Goal: Check status: Check status

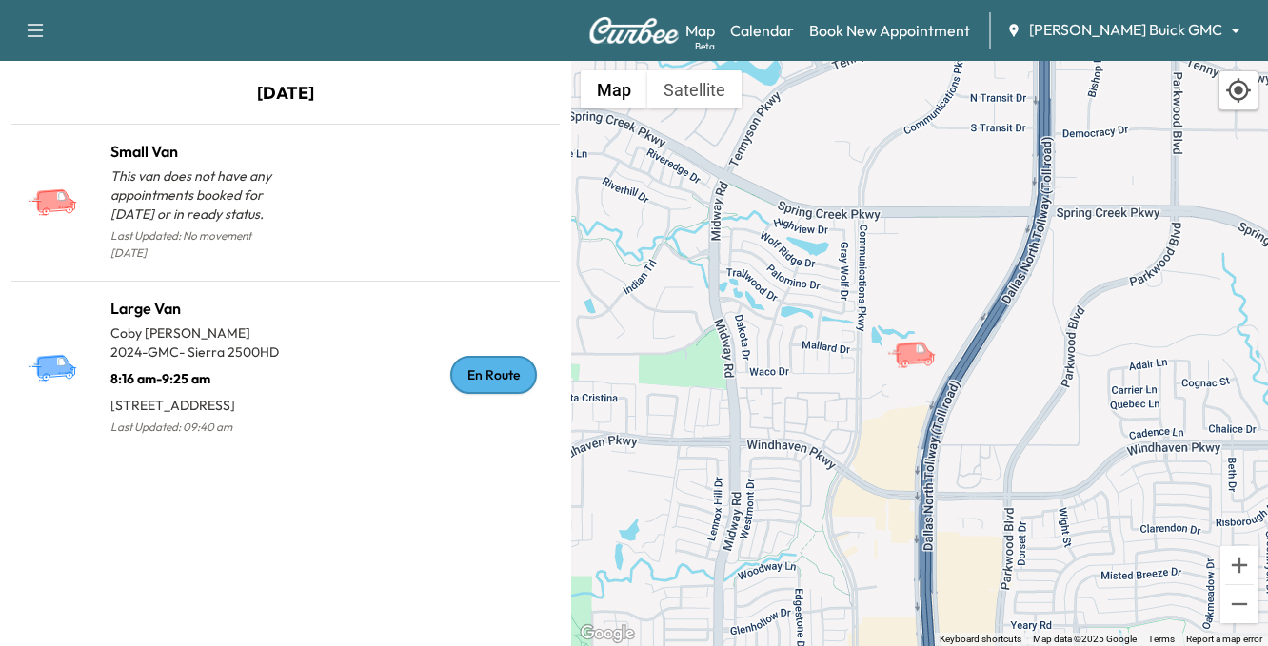
click at [38, 25] on icon "button" at bounding box center [36, 30] width 16 height 13
click at [1145, 30] on body "Support Log Out Map Beta Calendar Book New Appointment [PERSON_NAME] Buick GMC …" at bounding box center [634, 323] width 1268 height 646
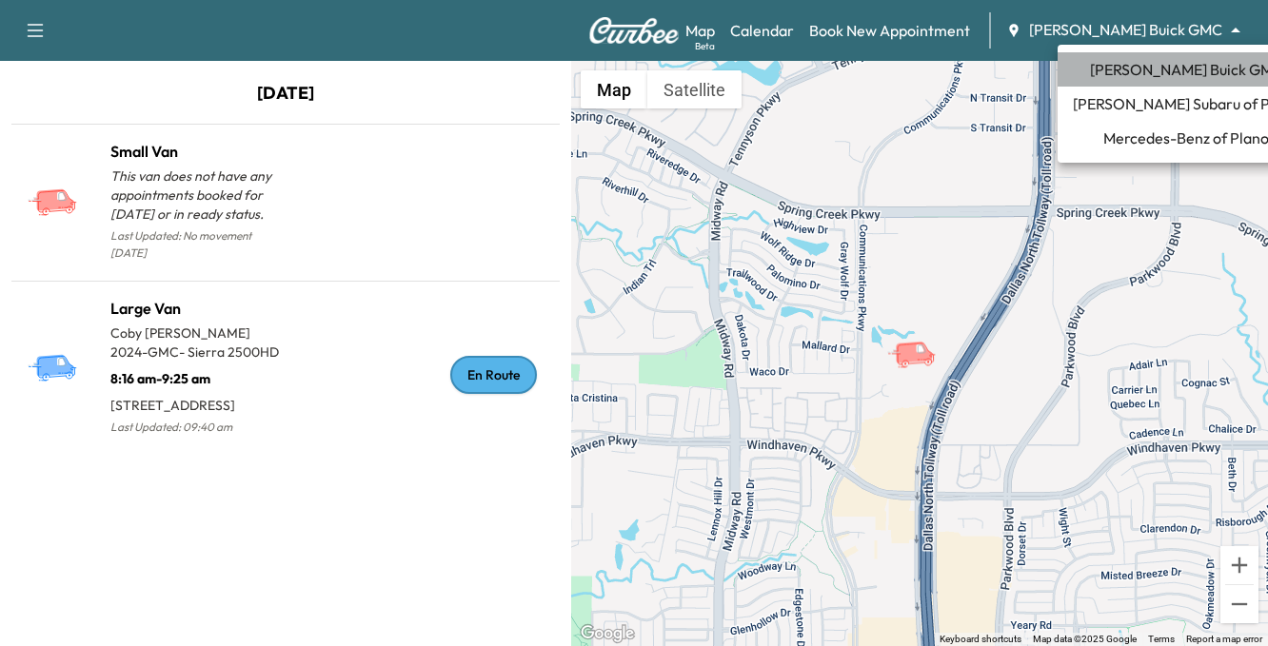
click at [1164, 63] on span "[PERSON_NAME] Buick GMC" at bounding box center [1186, 69] width 193 height 23
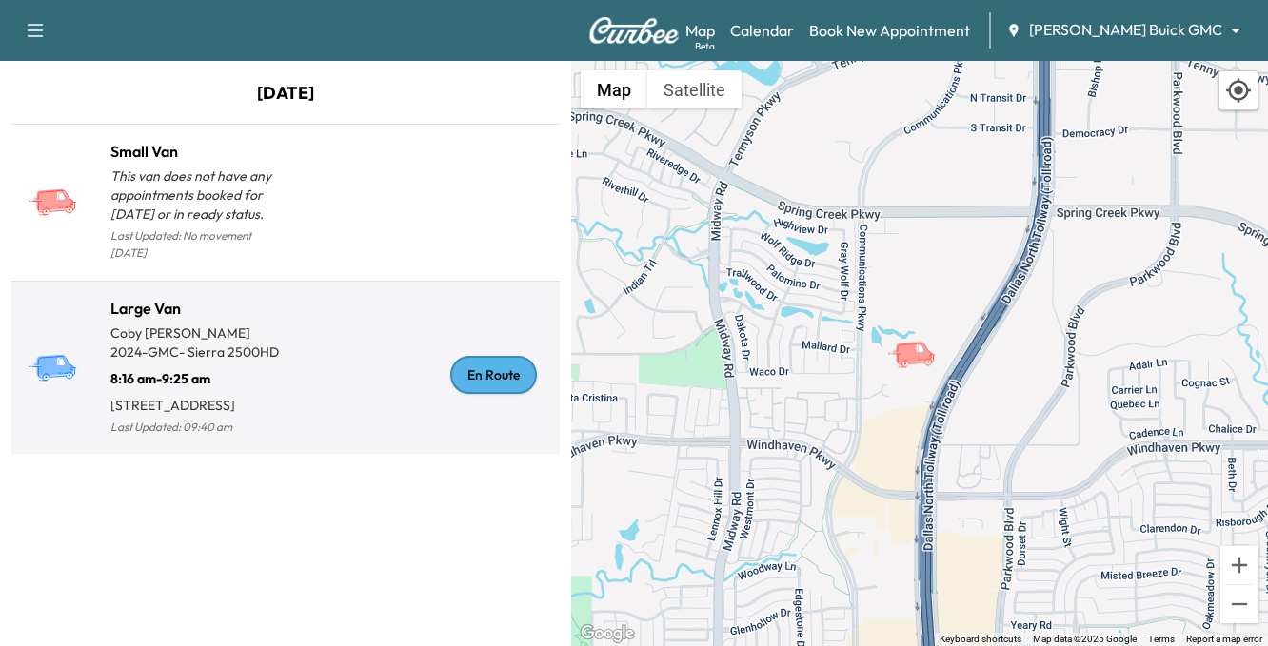
click at [511, 362] on div "En Route" at bounding box center [493, 375] width 87 height 38
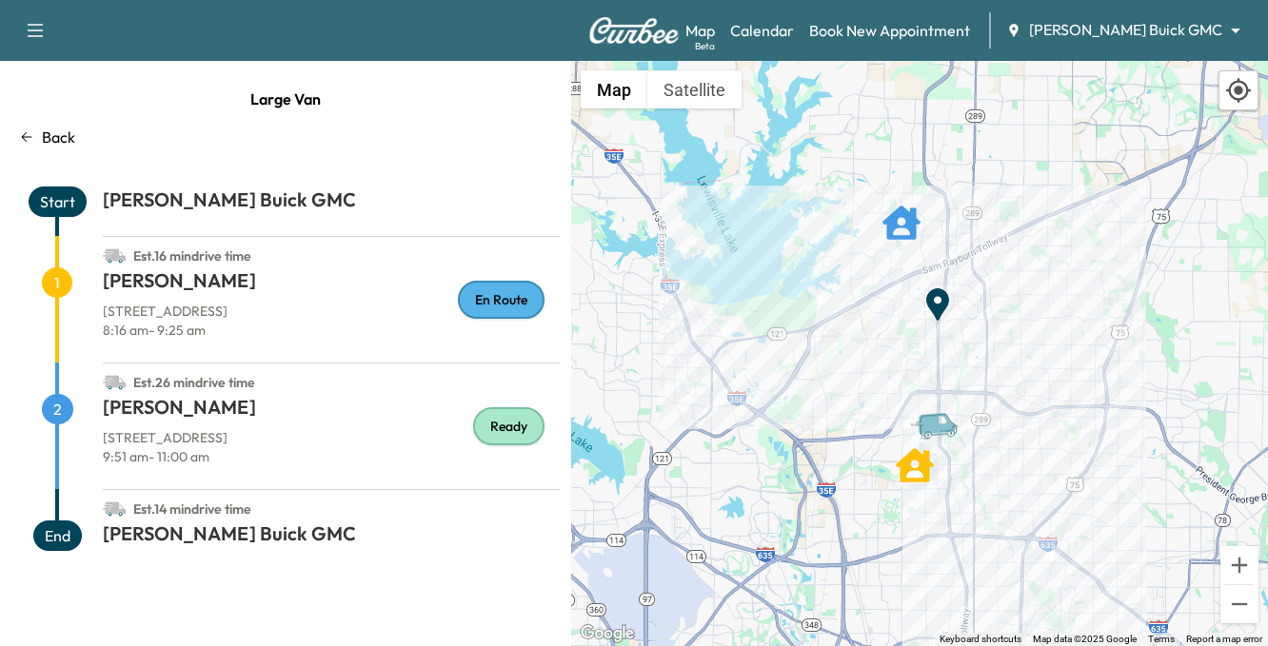
click at [38, 30] on icon "button" at bounding box center [35, 30] width 23 height 23
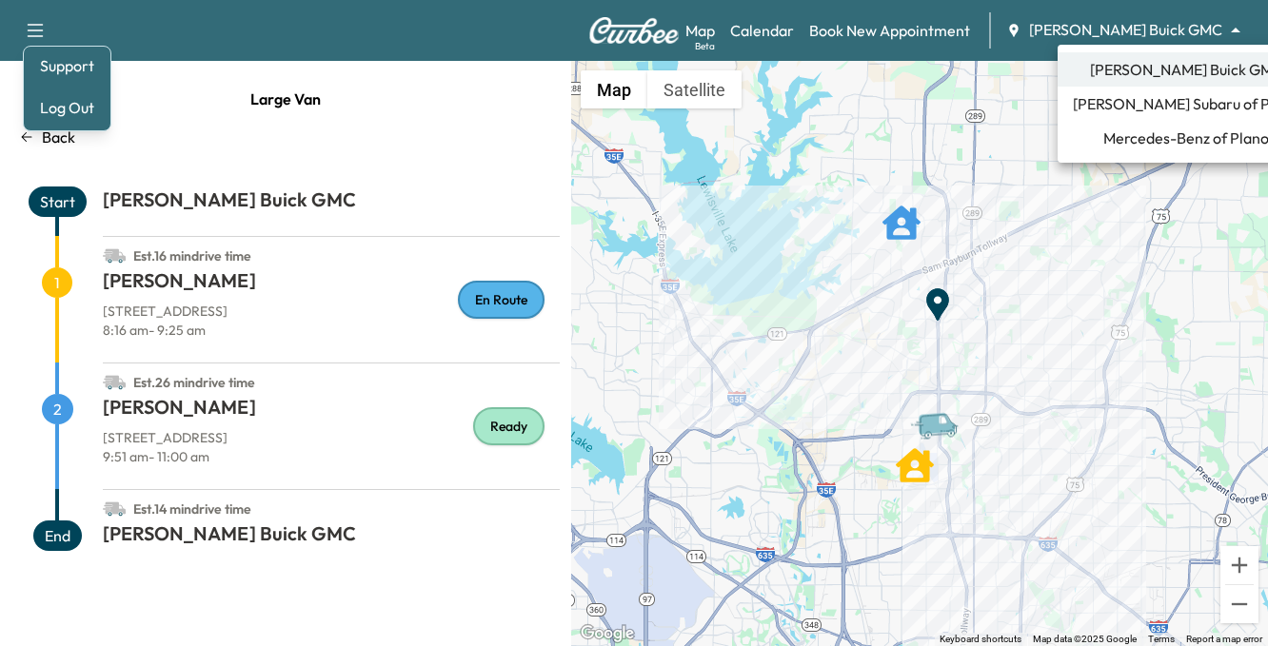
click at [1176, 22] on body "Support Log Out Map Beta Calendar Book New Appointment [PERSON_NAME] Buick GMC …" at bounding box center [634, 323] width 1268 height 646
click at [1150, 138] on span "Mercedes-Benz of Plano" at bounding box center [1186, 138] width 166 height 23
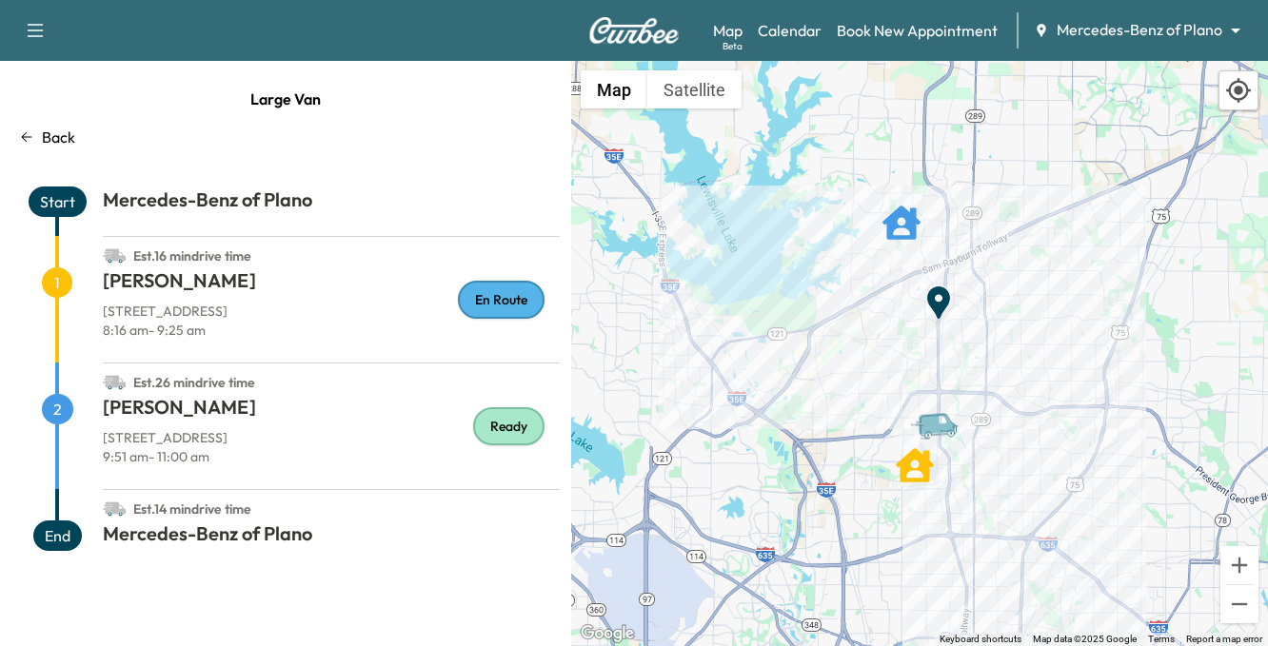
click at [52, 138] on p "Back" at bounding box center [58, 137] width 33 height 23
